Goal: Task Accomplishment & Management: Manage account settings

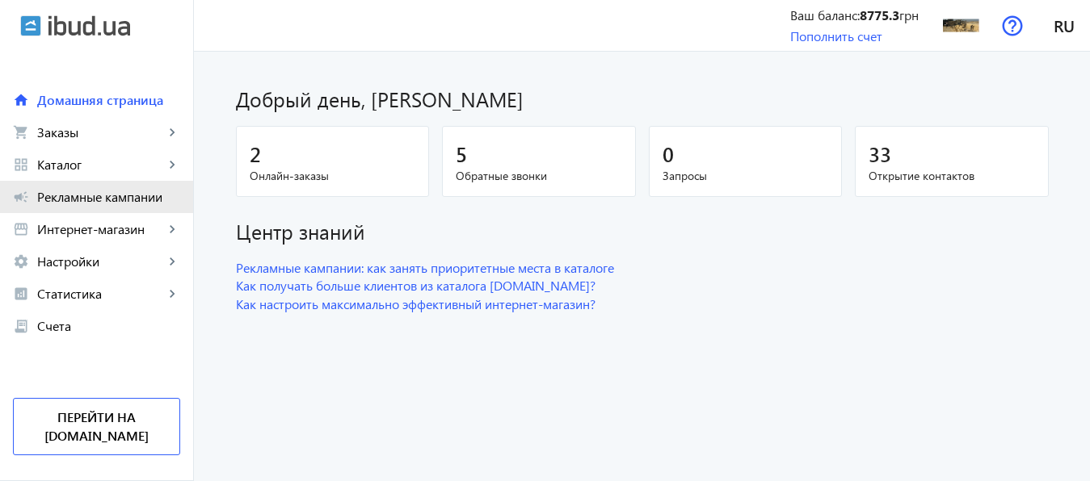
click at [106, 197] on span "Рекламные кампании" at bounding box center [108, 197] width 143 height 16
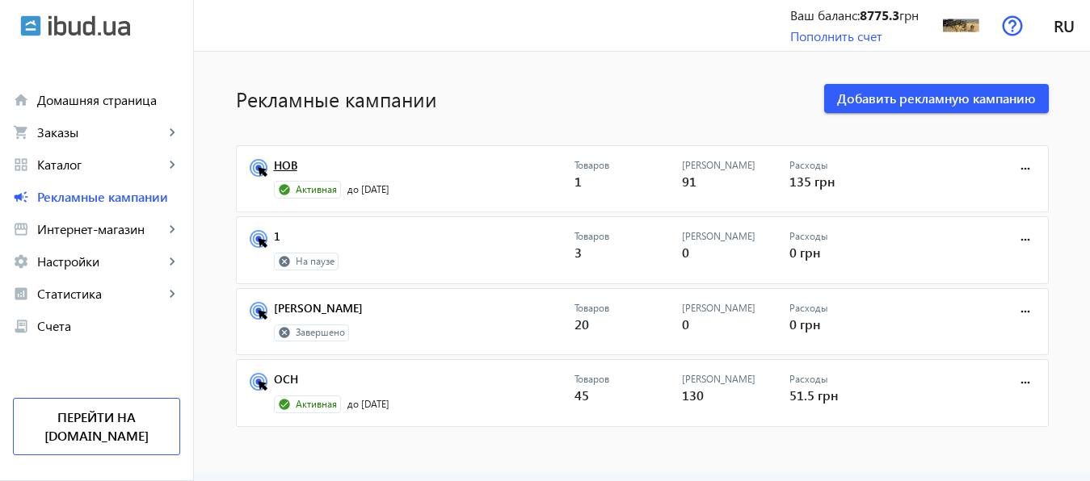
click at [274, 161] on link "НОВ" at bounding box center [424, 170] width 300 height 23
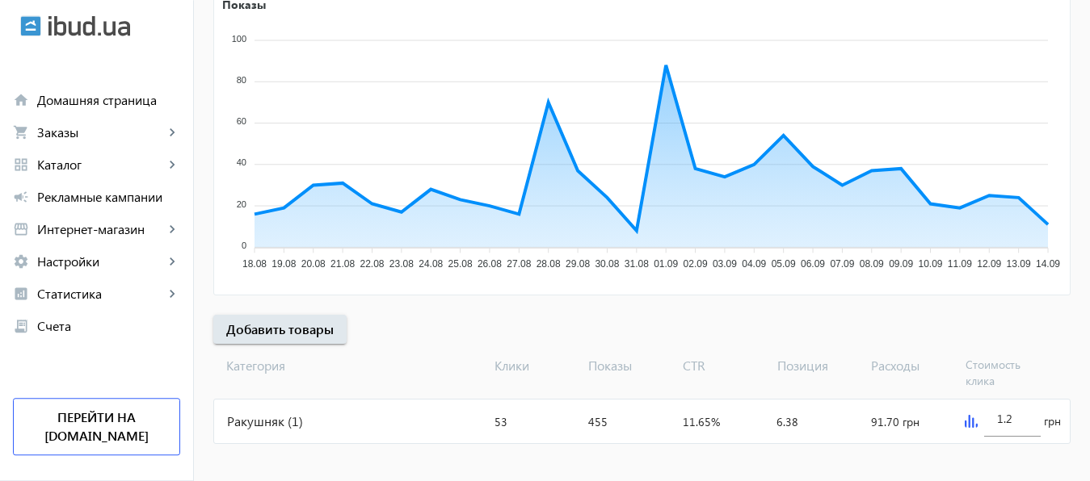
scroll to position [313, 0]
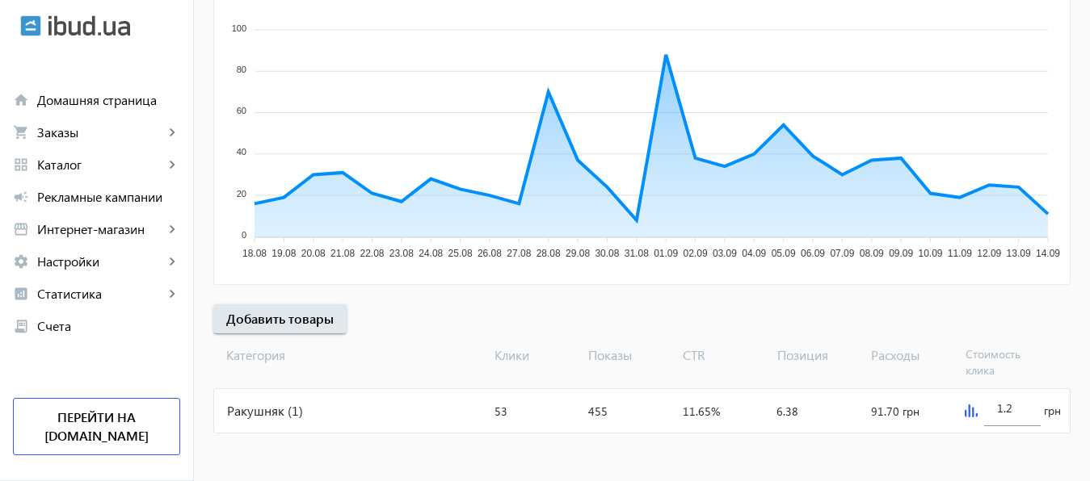
click at [964, 415] on img at bounding box center [970, 411] width 13 height 13
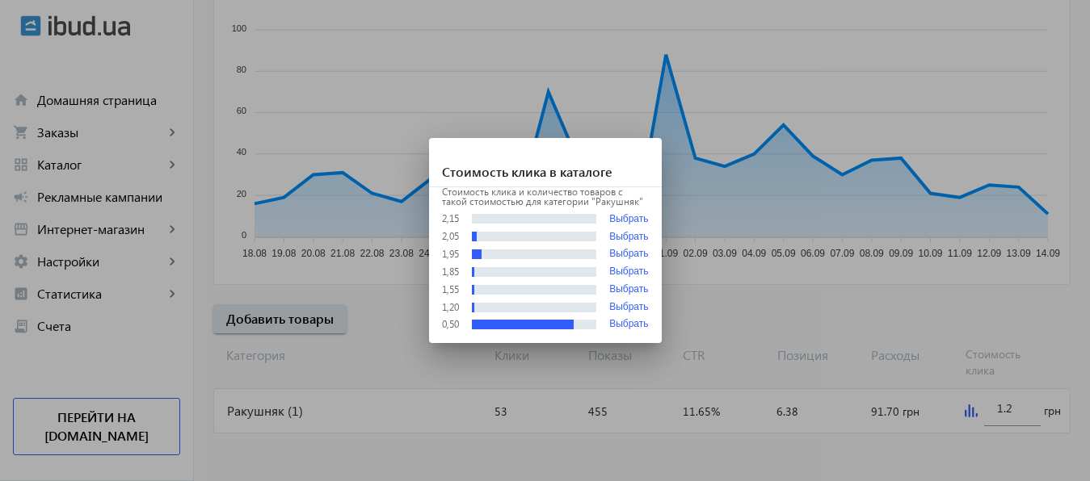
click at [1017, 408] on div at bounding box center [545, 240] width 1090 height 481
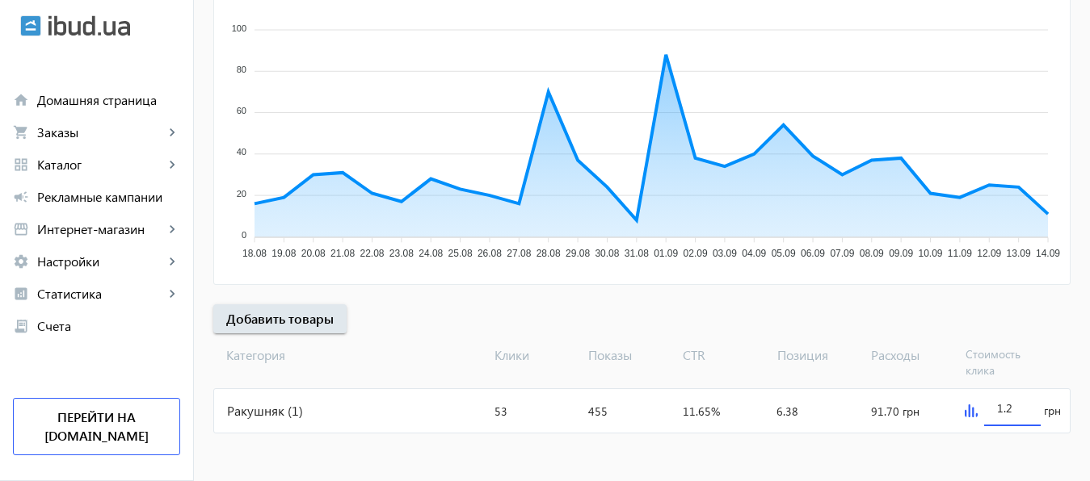
click at [1017, 408] on input "1.2" at bounding box center [1012, 408] width 31 height 15
type input "3"
type input "2"
click at [990, 455] on mat-sidenav-content "arrow_back Рекламные кампании НОВ Остановить Период: з [DATE] 23:38 до [DATE] 2…" at bounding box center [642, 110] width 896 height 744
